Goal: Information Seeking & Learning: Check status

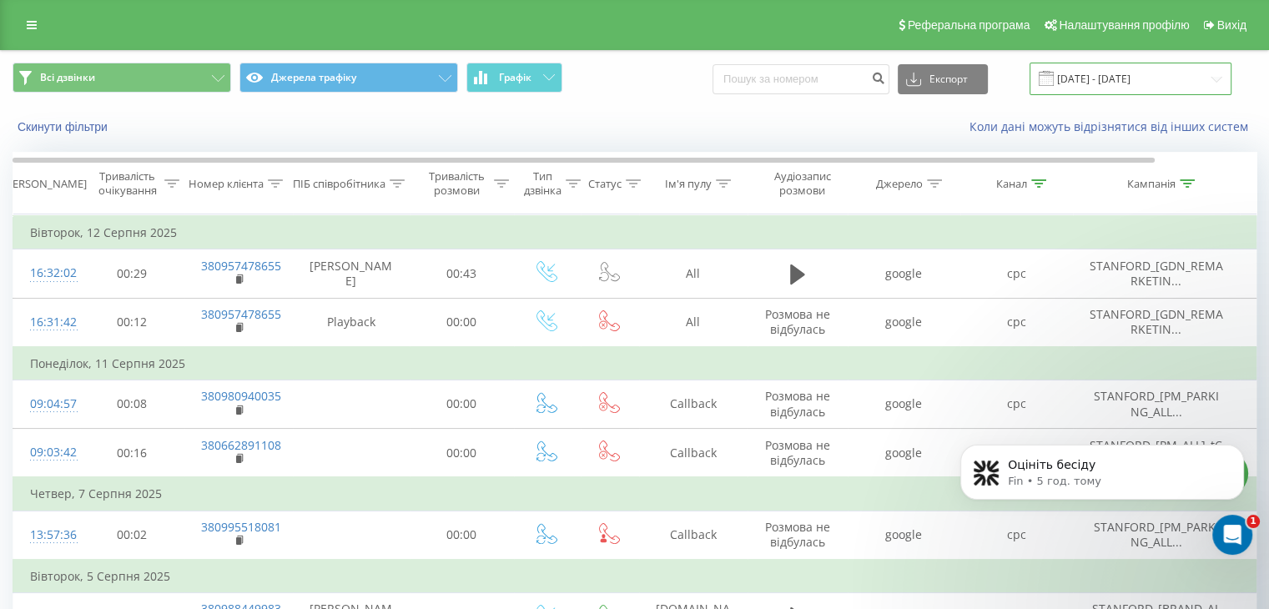
click at [1186, 79] on input "[DATE] - [DATE]" at bounding box center [1131, 79] width 202 height 33
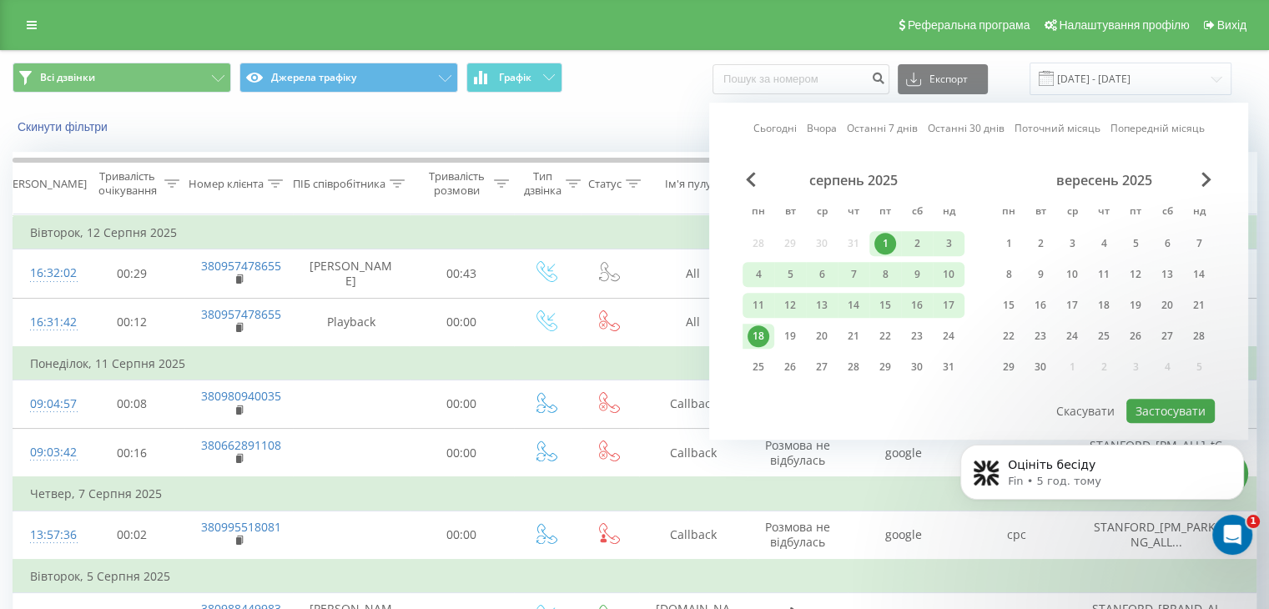
click at [750, 333] on div "18" at bounding box center [759, 336] width 22 height 22
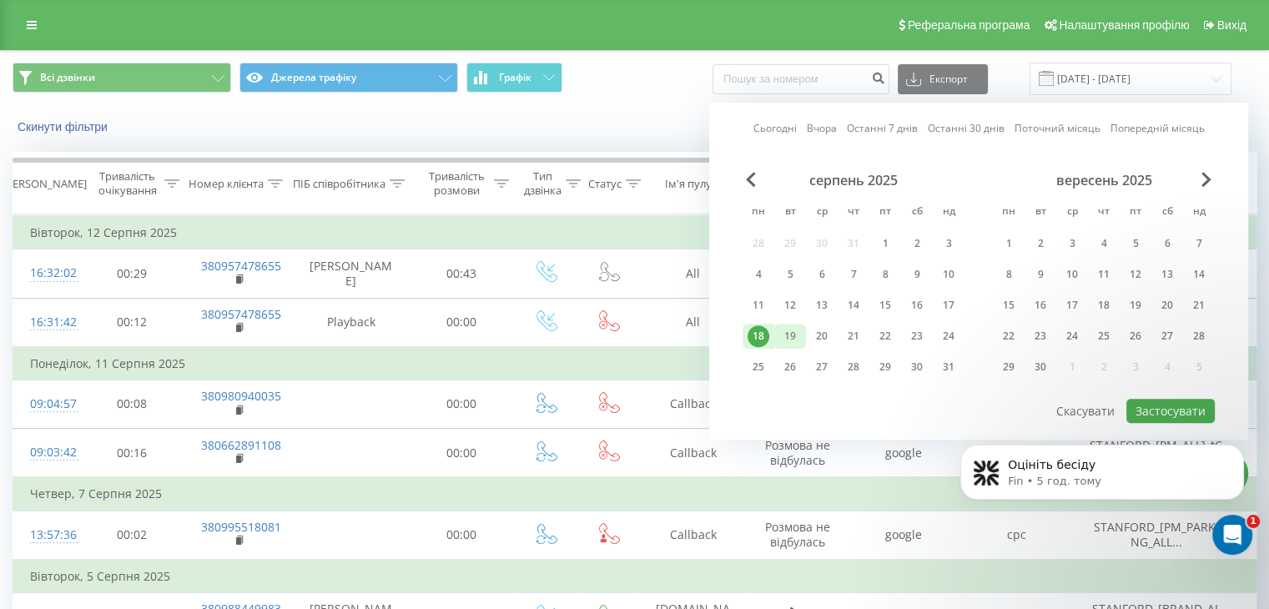
click at [784, 335] on div "19" at bounding box center [790, 336] width 22 height 22
click at [1141, 405] on button "Застосувати" at bounding box center [1170, 411] width 88 height 24
type input "[DATE] - [DATE]"
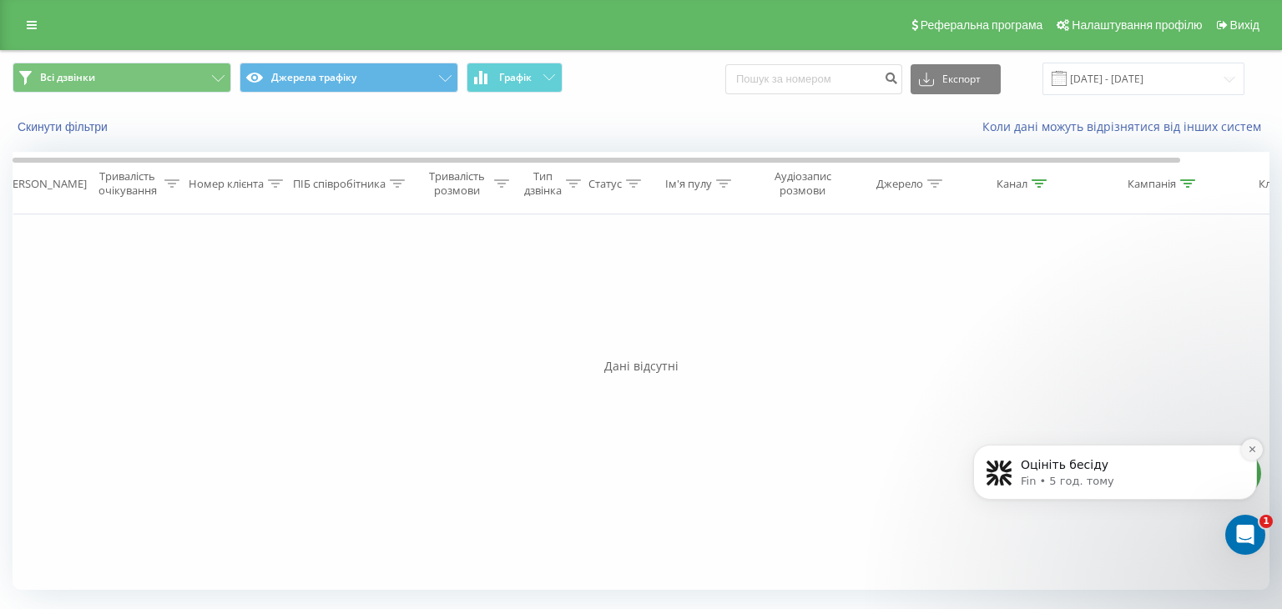
click at [1245, 451] on button "Dismiss notification" at bounding box center [1252, 450] width 22 height 22
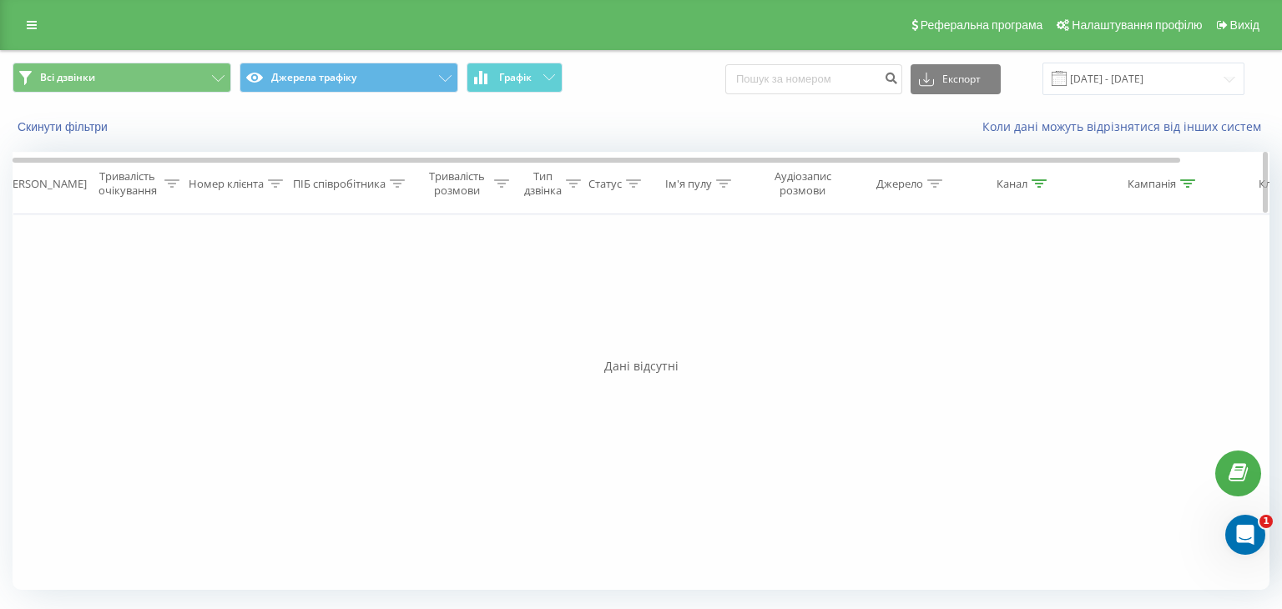
click at [1188, 190] on th "Кампанія" at bounding box center [1156, 184] width 167 height 62
click at [1187, 174] on th "Кампанія" at bounding box center [1156, 184] width 167 height 62
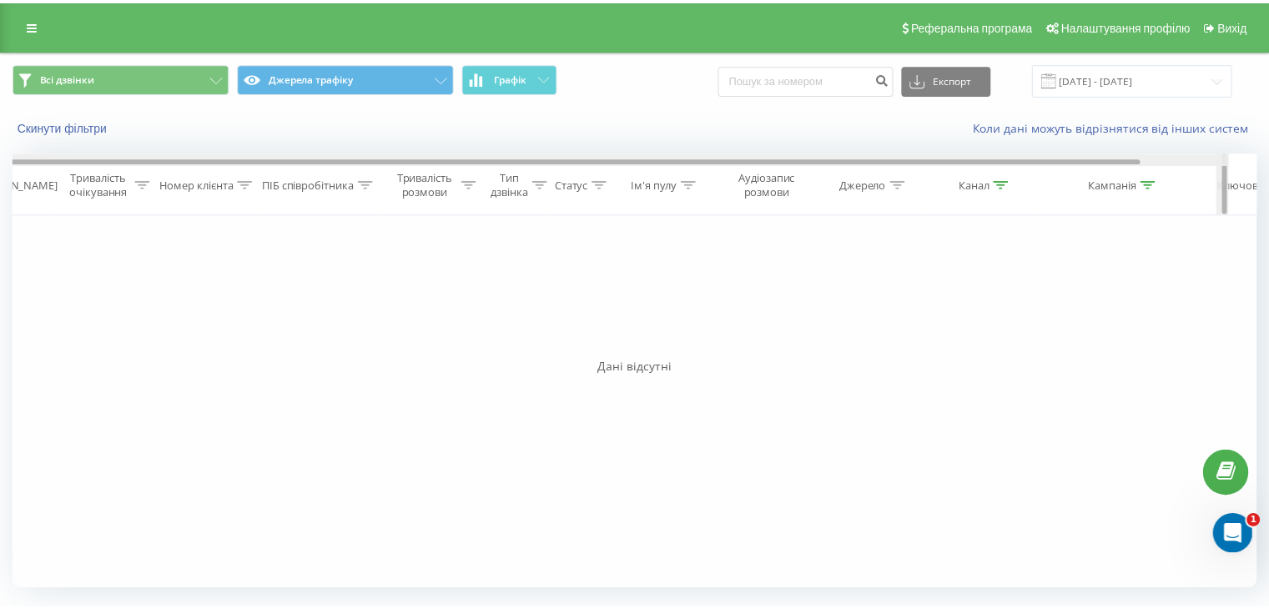
scroll to position [0, 95]
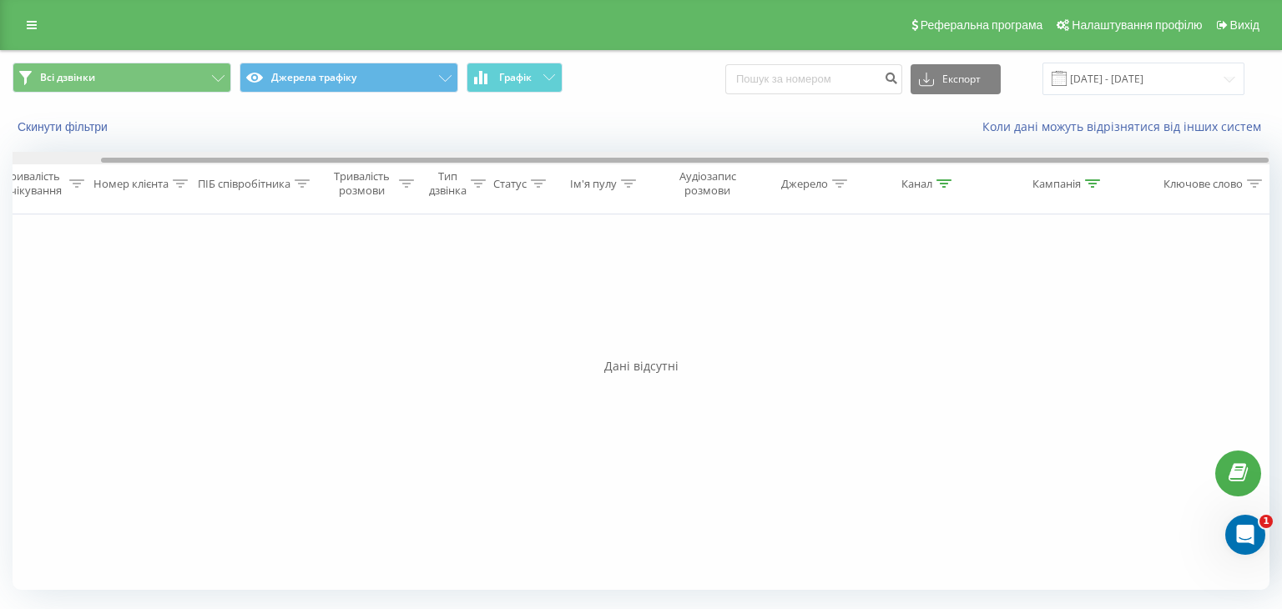
drag, startPoint x: 1158, startPoint y: 159, endPoint x: 1281, endPoint y: 177, distance: 123.9
click at [1281, 177] on div "Всі дзвінки Джерела трафіку Графік Експорт .csv .xls .xlsx [DATE] - [DATE] Скин…" at bounding box center [641, 327] width 1282 height 554
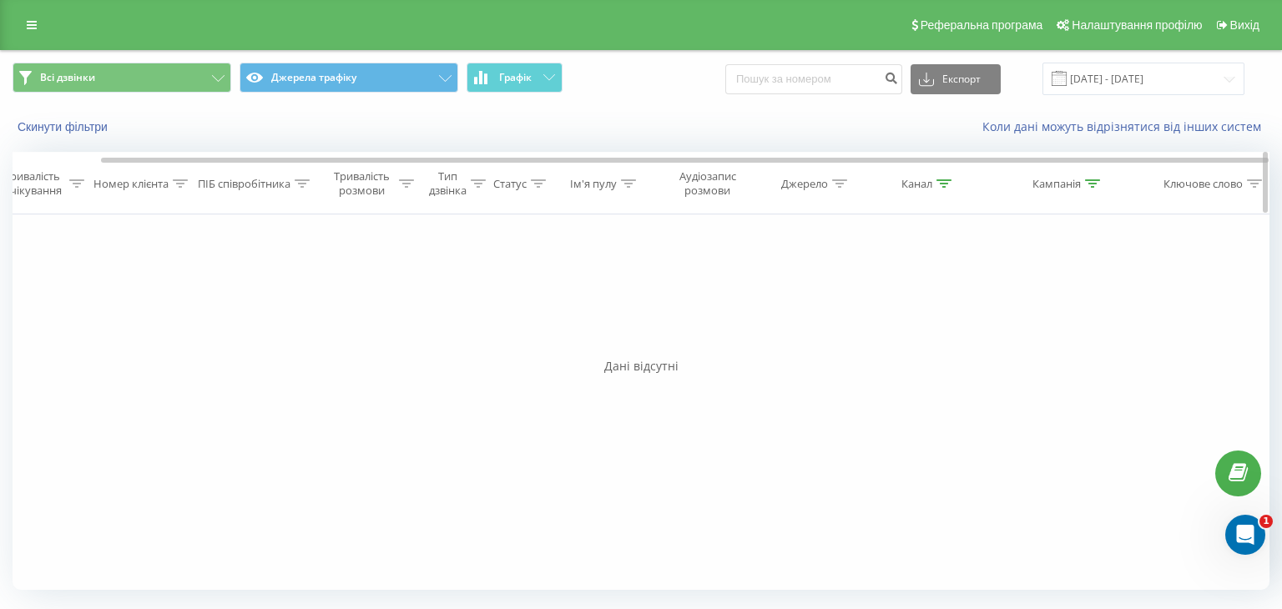
click at [1094, 185] on icon at bounding box center [1092, 183] width 15 height 8
click at [1027, 305] on input "Stanf" at bounding box center [1061, 303] width 147 height 29
type input "S"
click at [1101, 329] on span "OK" at bounding box center [1096, 336] width 47 height 26
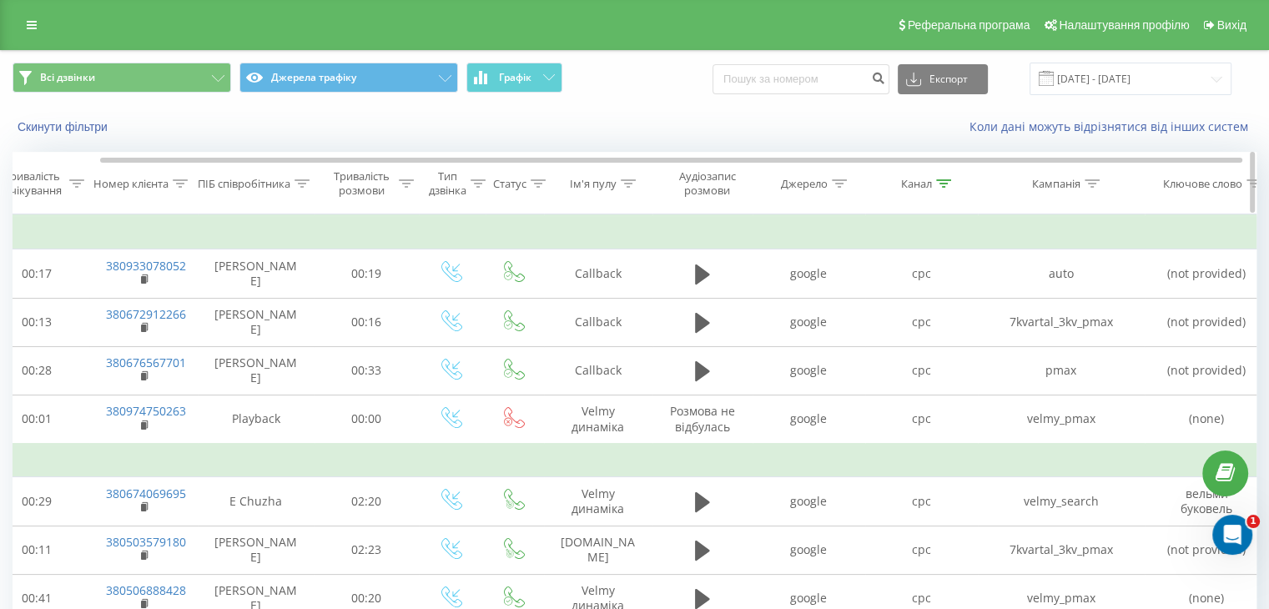
click at [941, 180] on icon at bounding box center [943, 183] width 15 height 8
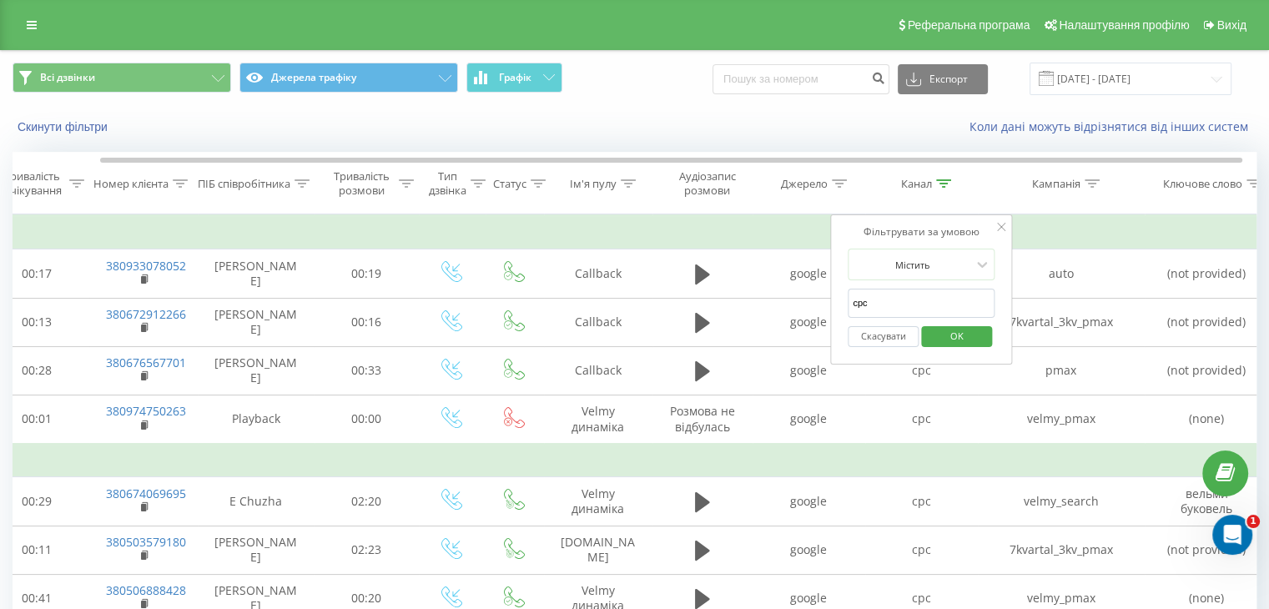
click at [874, 303] on input "cpc" at bounding box center [921, 303] width 147 height 29
type input "c"
click at [964, 331] on span "OK" at bounding box center [957, 336] width 47 height 26
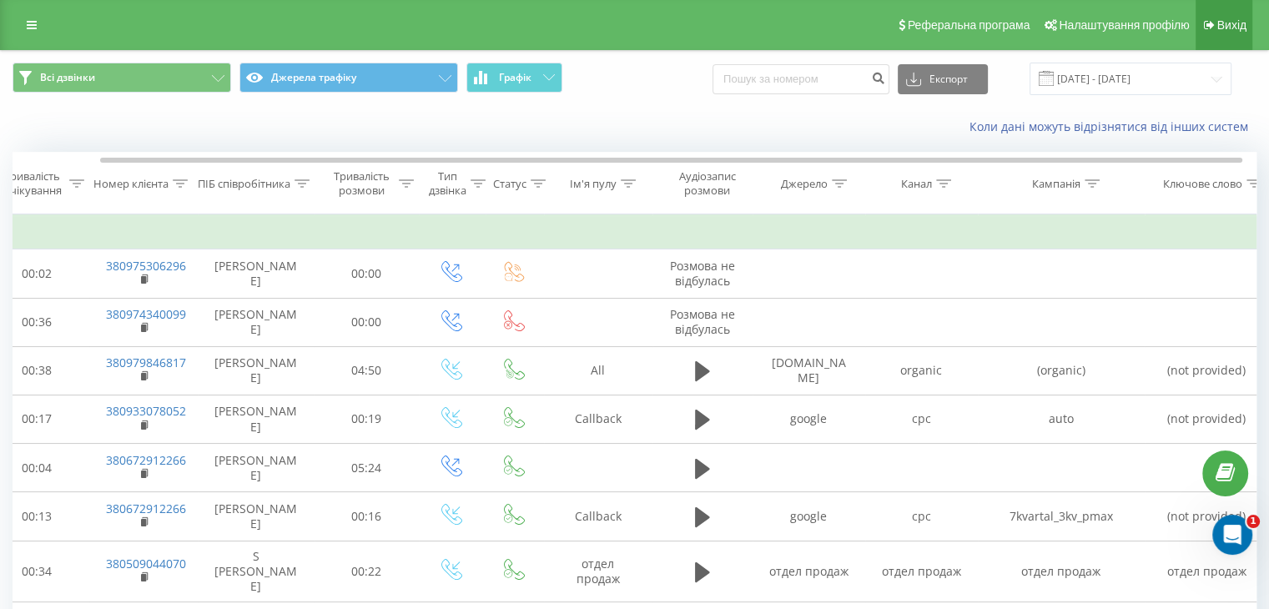
click at [1245, 28] on span "Вихід" at bounding box center [1231, 24] width 29 height 13
